Goal: Task Accomplishment & Management: Manage account settings

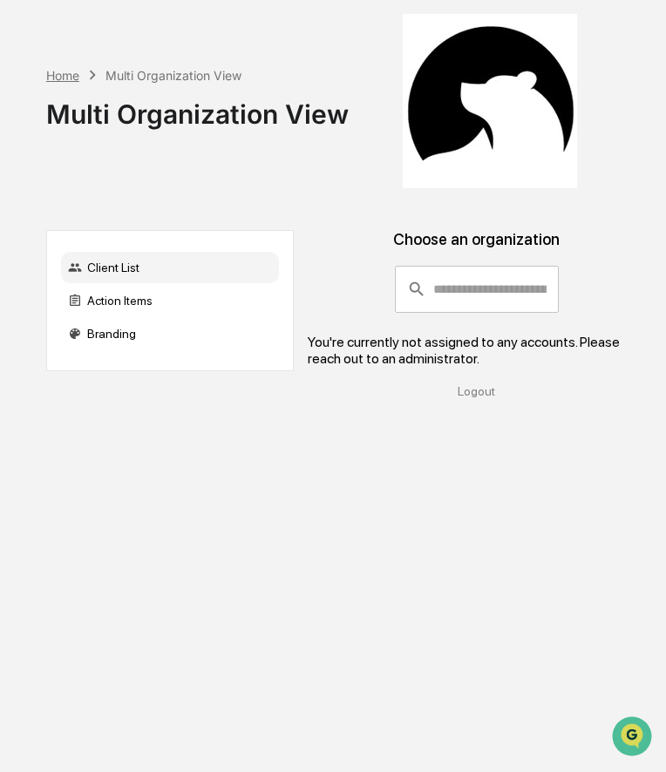
click at [63, 71] on div "Home" at bounding box center [62, 75] width 33 height 15
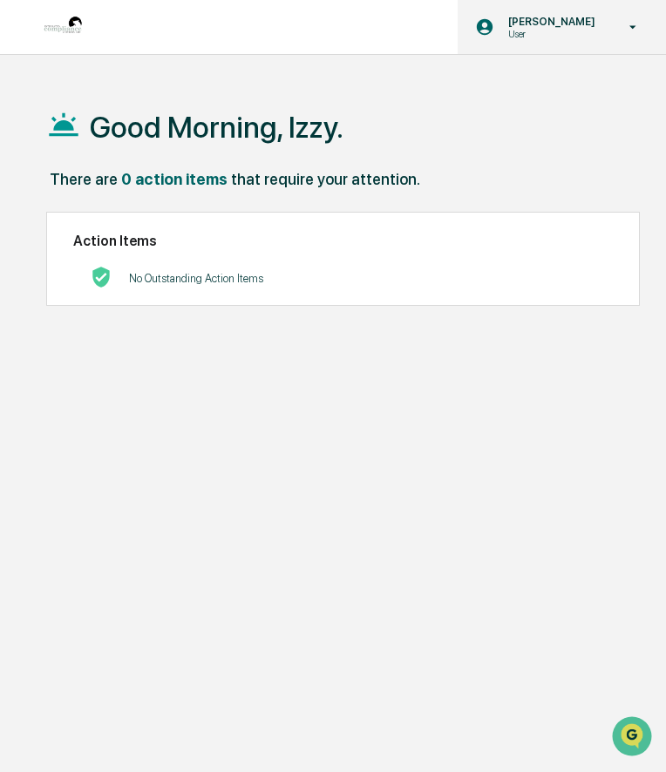
click at [588, 30] on p "User" at bounding box center [549, 34] width 110 height 12
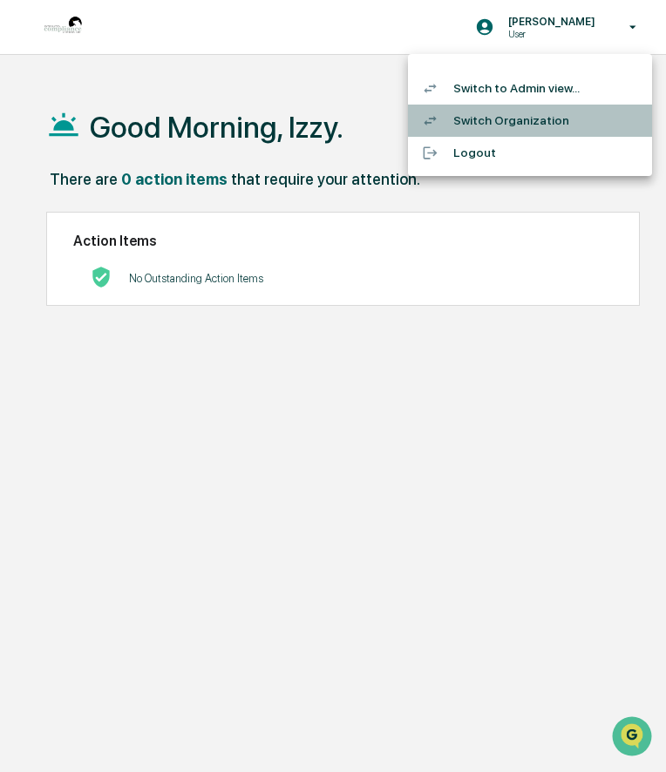
click at [577, 113] on li "Switch Organization" at bounding box center [530, 121] width 244 height 32
